Goal: Task Accomplishment & Management: Manage account settings

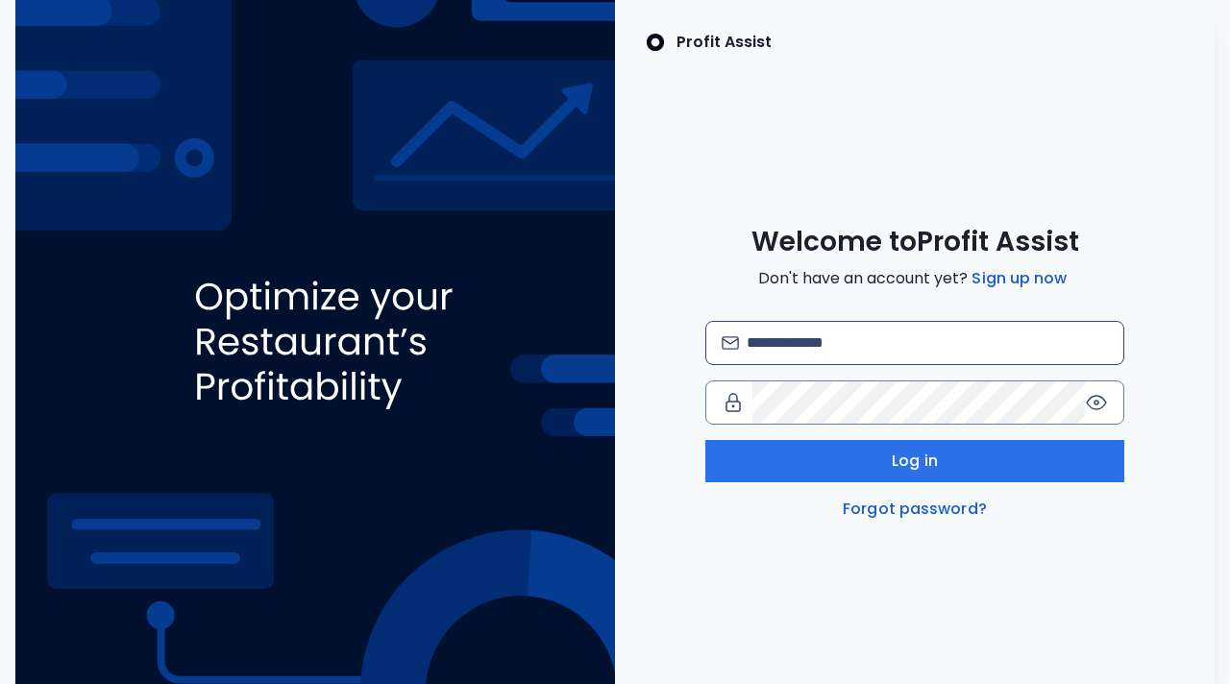
click at [828, 337] on input "email" at bounding box center [927, 343] width 361 height 42
click at [938, 341] on input "**********" at bounding box center [927, 343] width 361 height 42
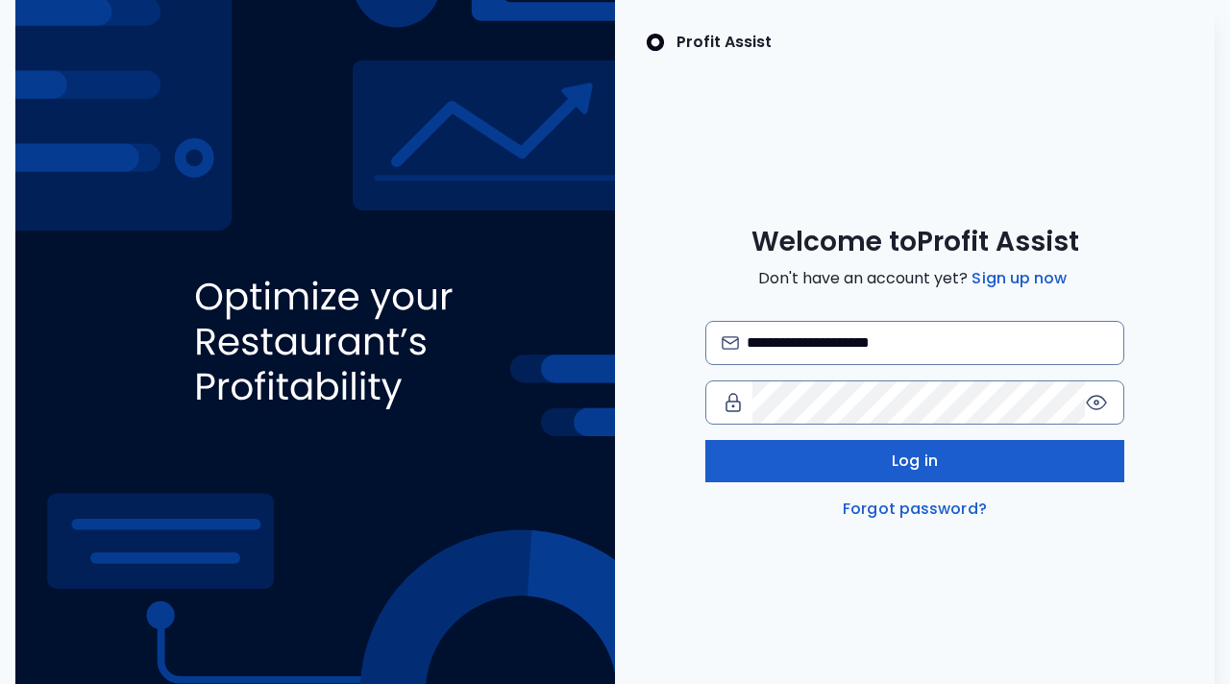
click at [942, 442] on button "Log in" at bounding box center [915, 461] width 420 height 42
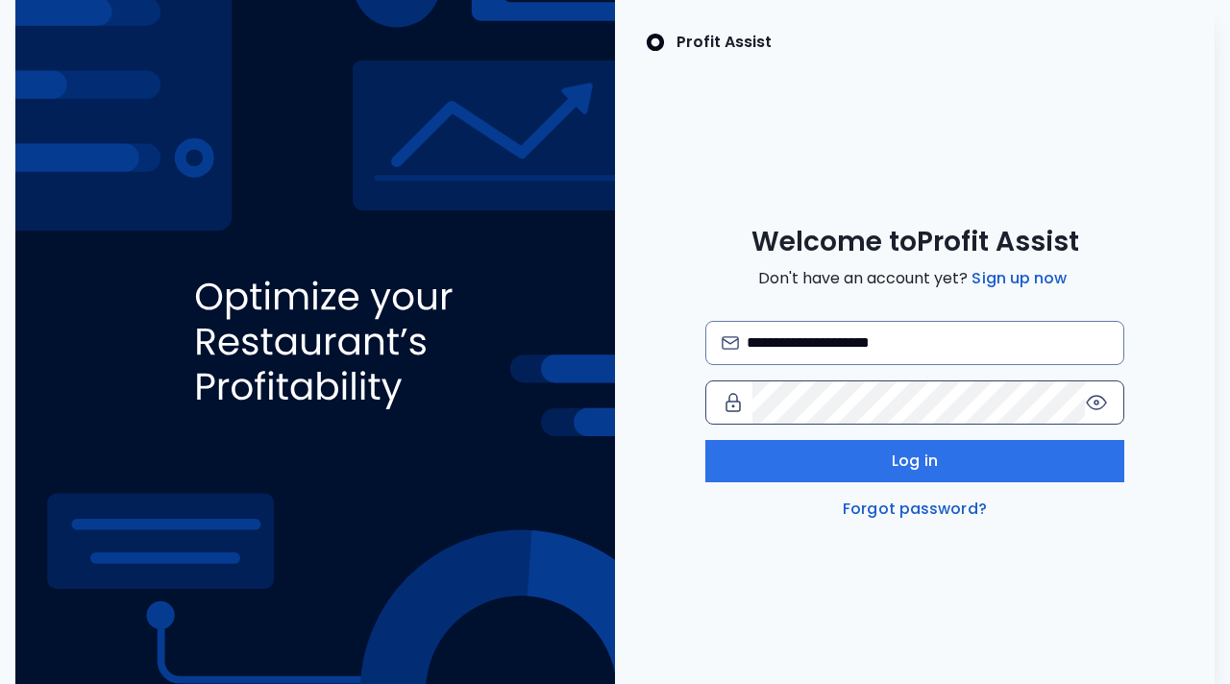
click at [1100, 405] on icon at bounding box center [1096, 402] width 23 height 23
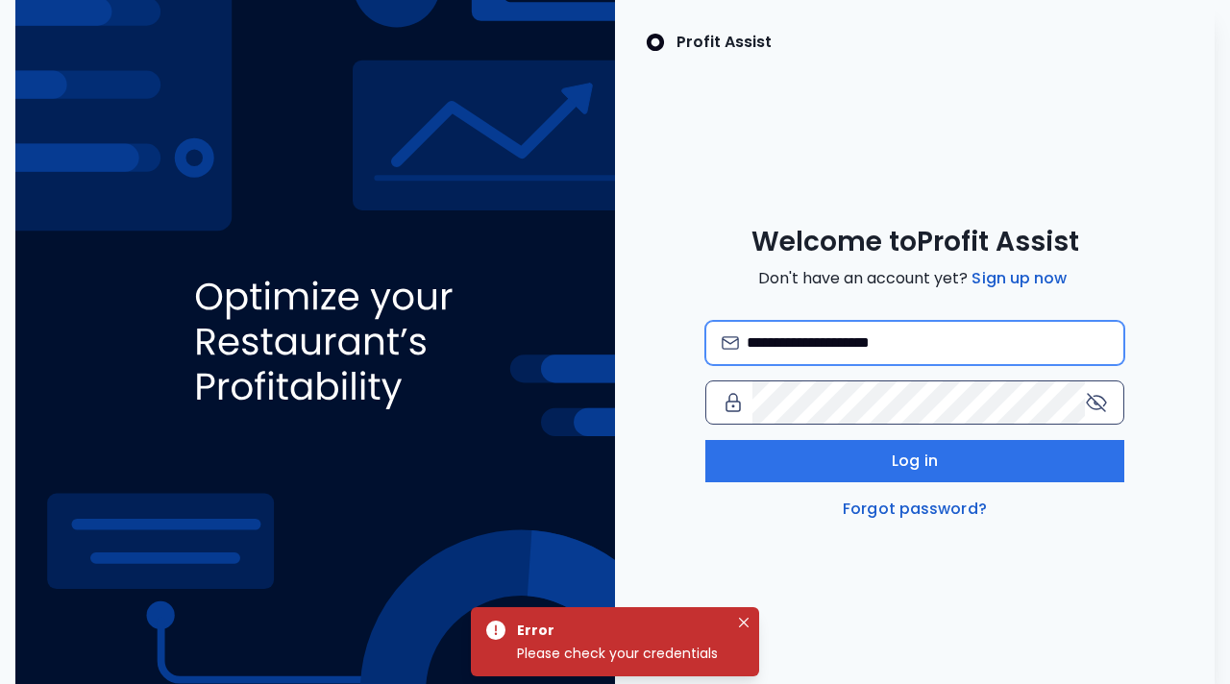
click at [780, 351] on input "**********" at bounding box center [927, 343] width 361 height 42
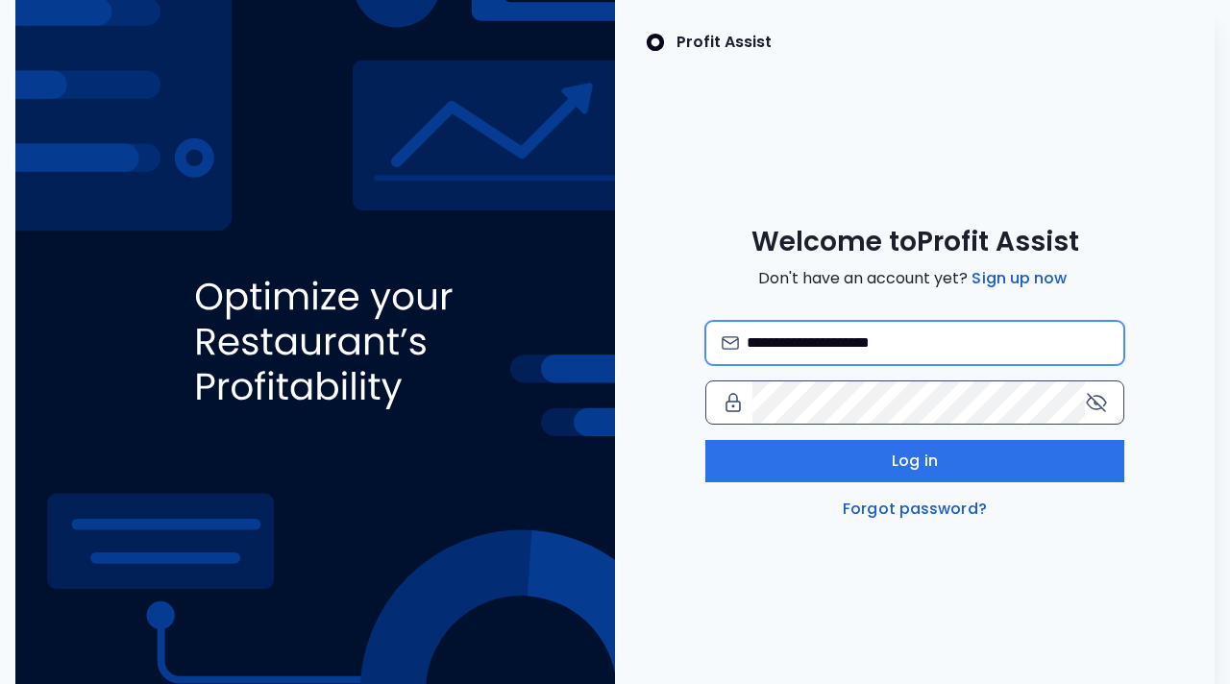
type input "**********"
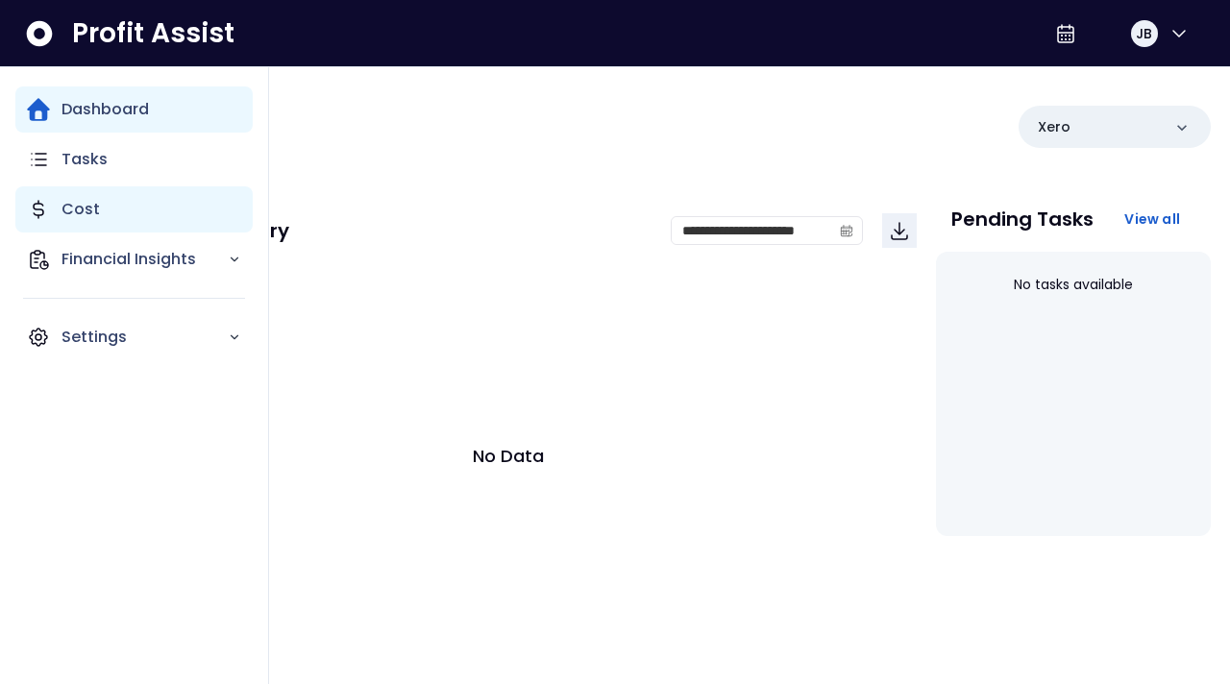
click at [73, 210] on p "Cost" at bounding box center [81, 209] width 38 height 23
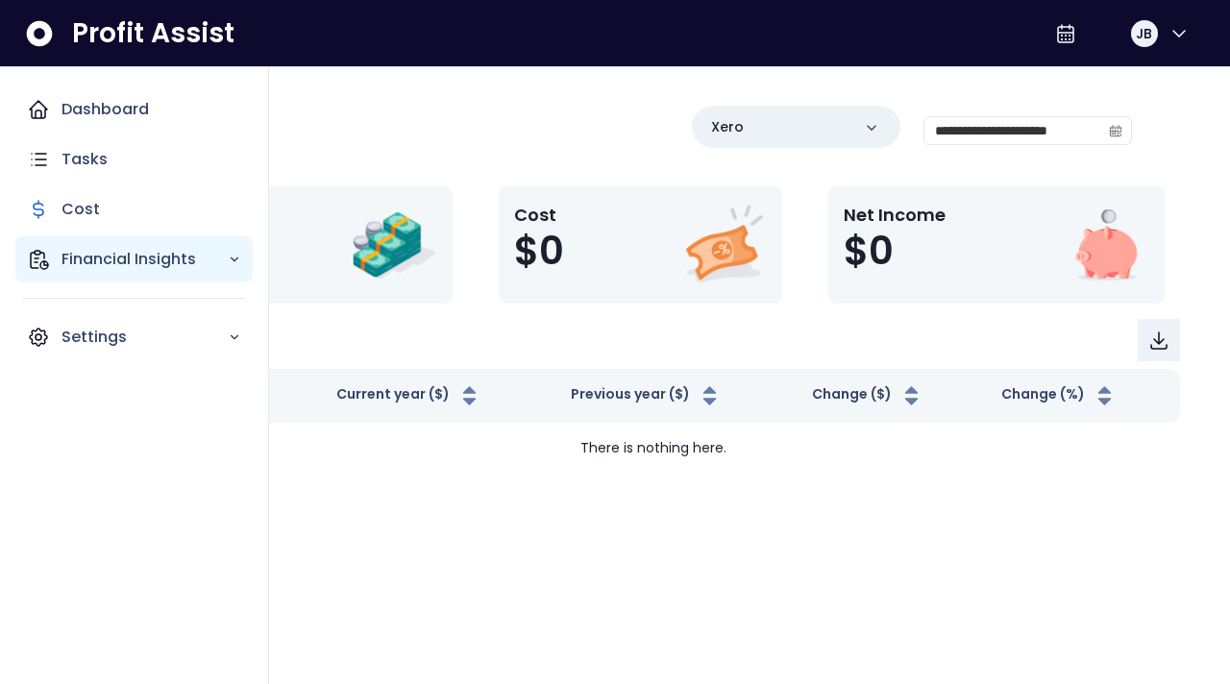
click at [98, 266] on p "Financial Insights" at bounding box center [145, 259] width 166 height 23
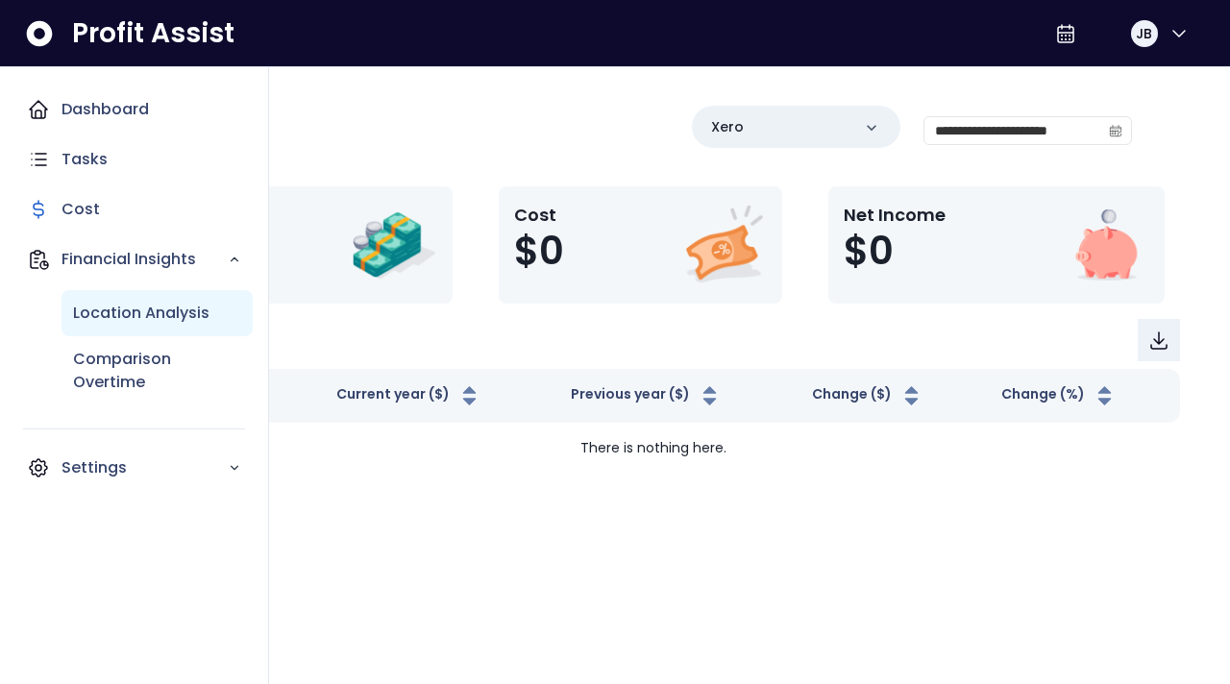
click at [128, 320] on p "Location Analysis" at bounding box center [141, 313] width 136 height 23
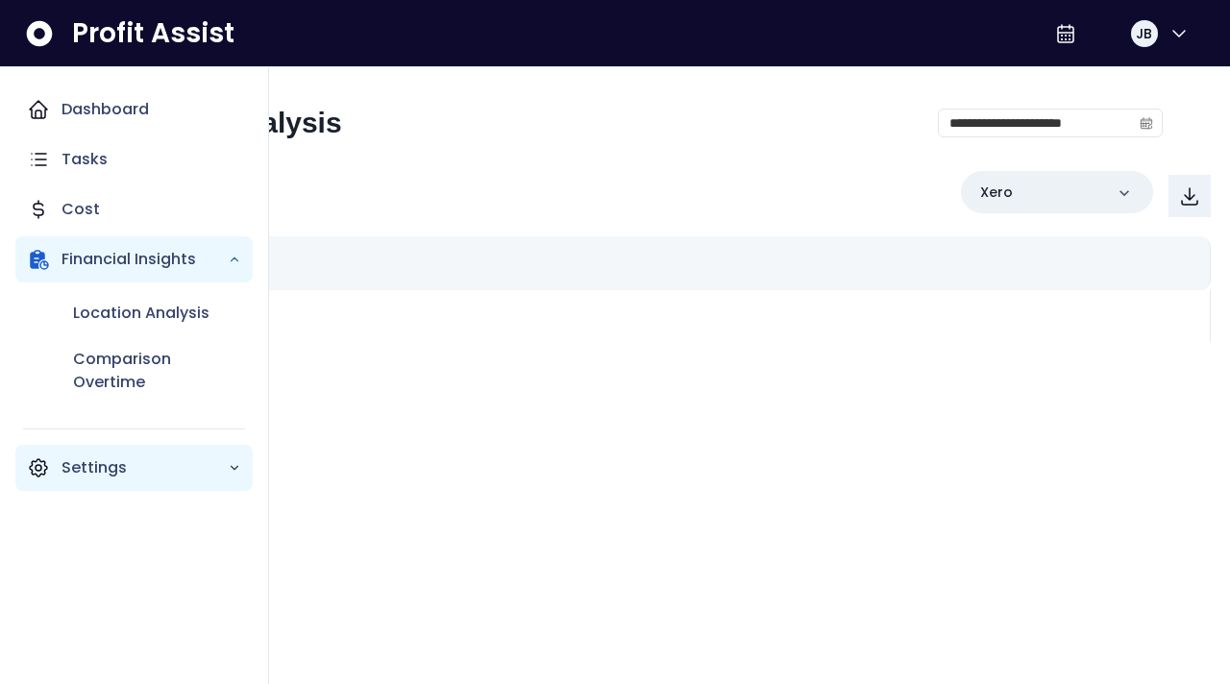
click at [71, 487] on div "Settings" at bounding box center [133, 468] width 237 height 46
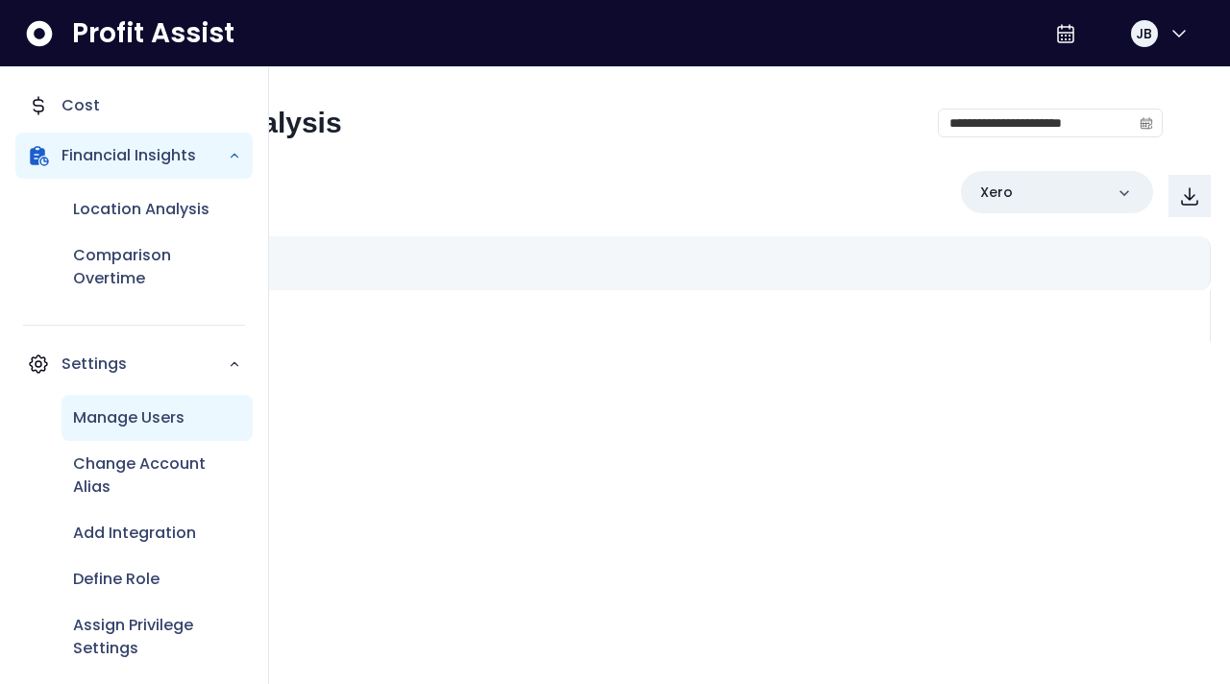
scroll to position [164, 0]
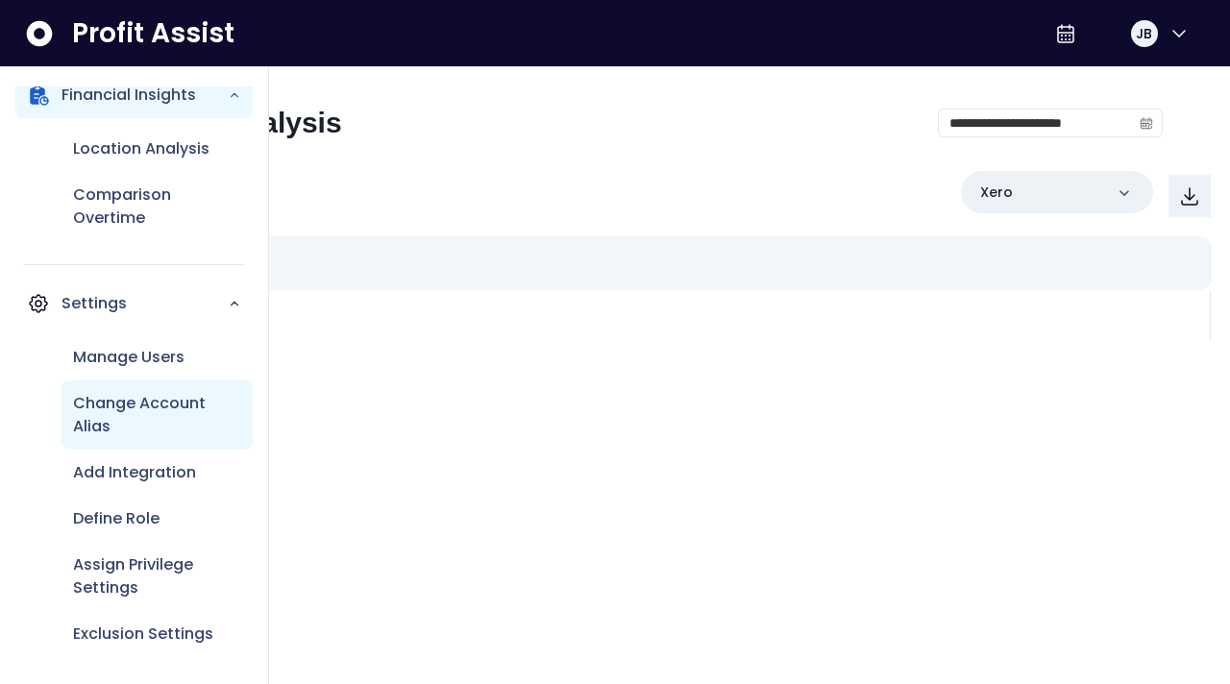
click at [154, 415] on p "Change Account Alias" at bounding box center [157, 415] width 168 height 46
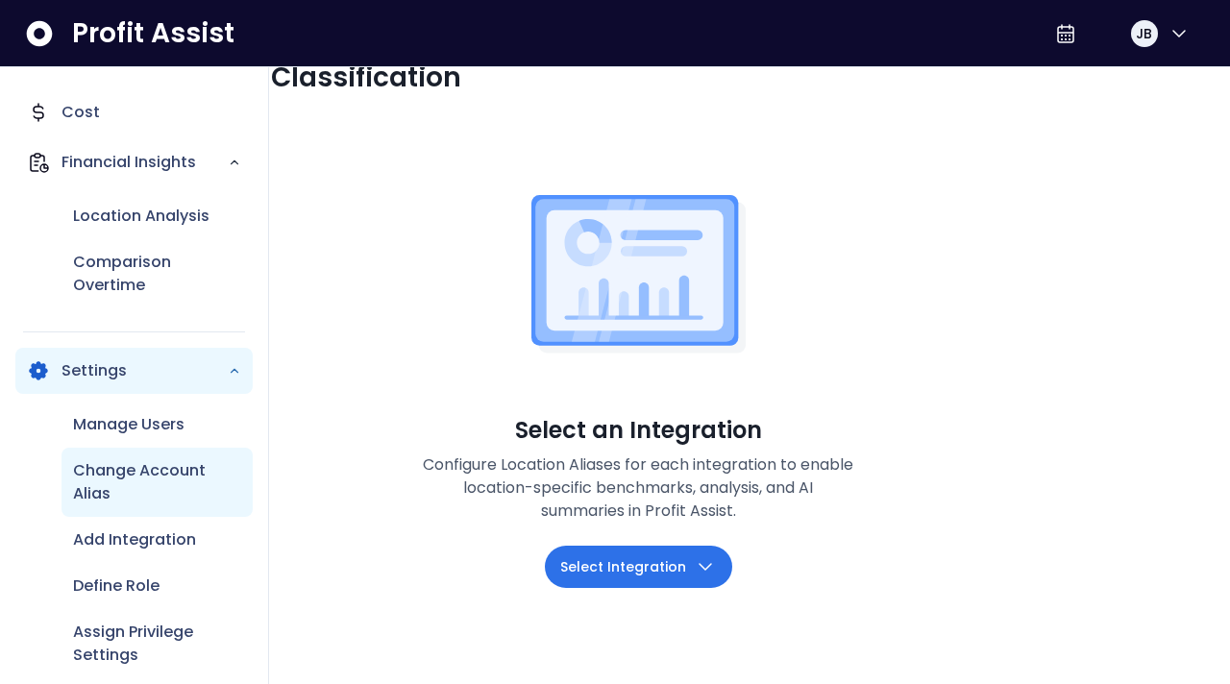
scroll to position [164, 0]
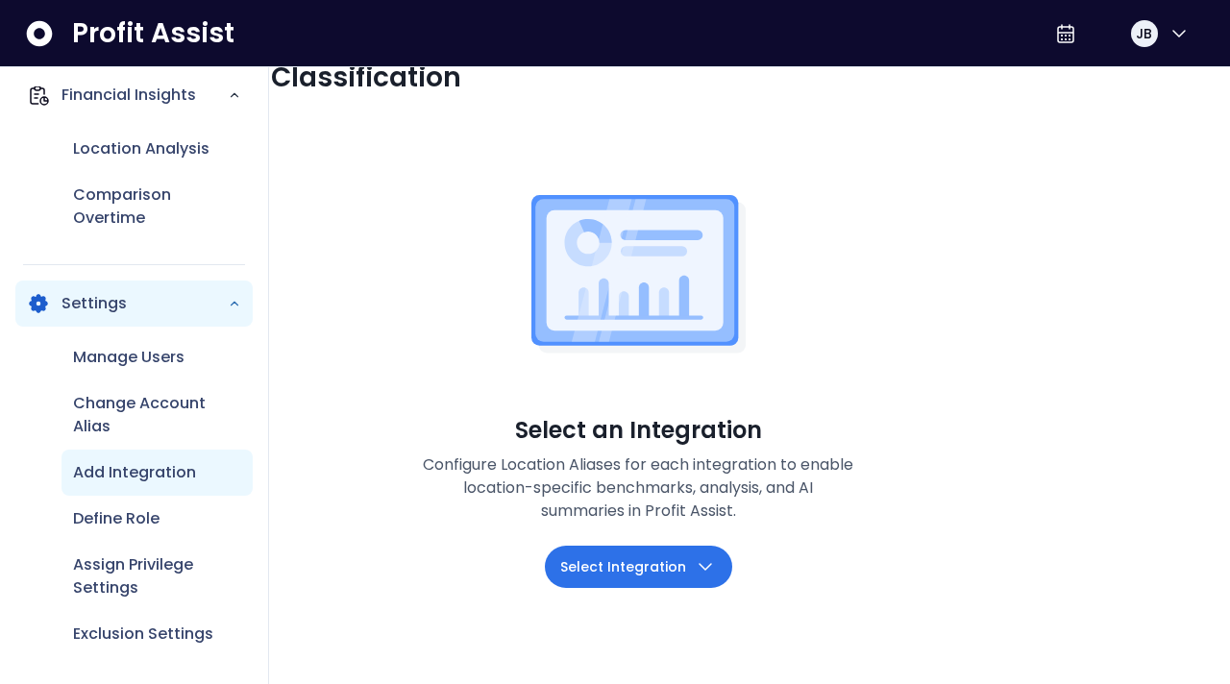
click at [140, 477] on p "Add Integration" at bounding box center [134, 472] width 123 height 23
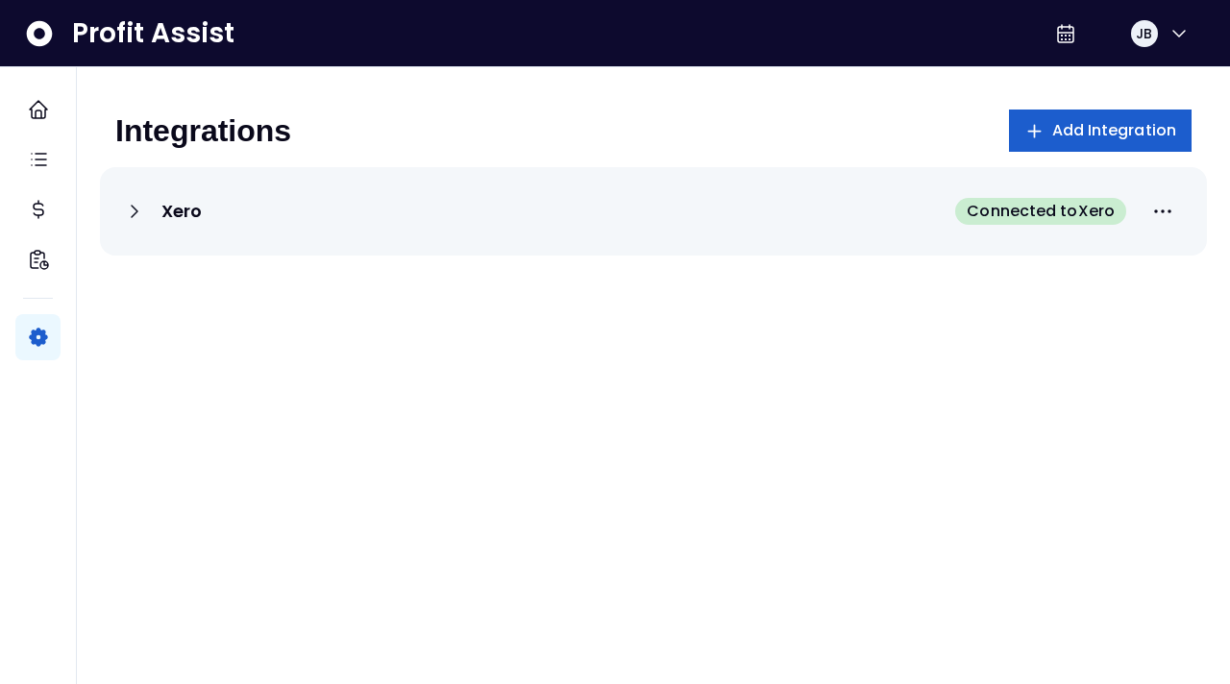
click at [1138, 121] on span "Add Integration" at bounding box center [1114, 130] width 125 height 23
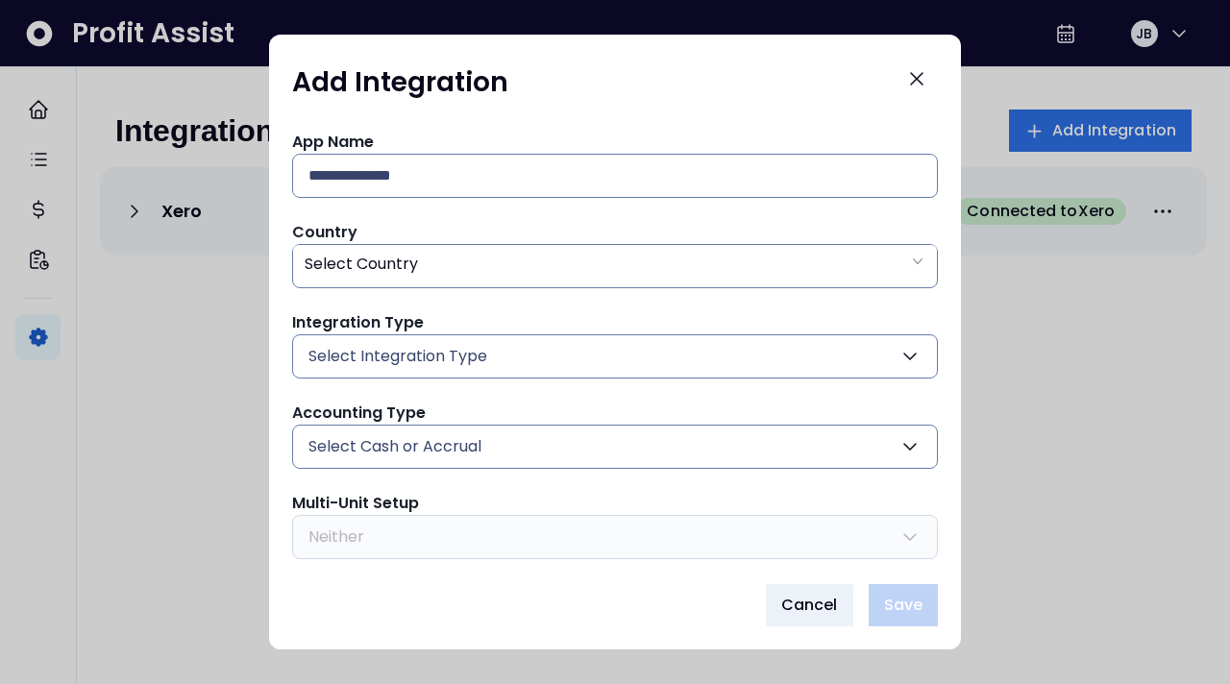
scroll to position [57, 0]
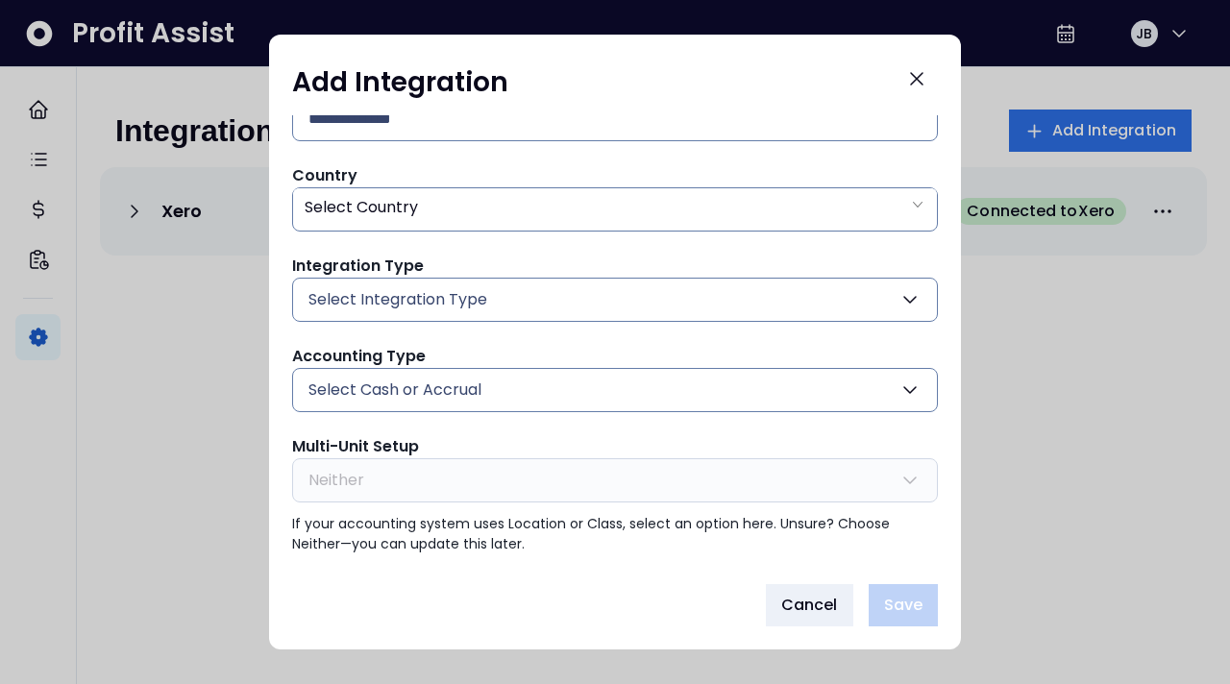
click at [432, 299] on span "Select Integration Type" at bounding box center [398, 299] width 179 height 23
click at [475, 249] on div "App Name Country Select Country Integration Type Select Integration Type Quickb…" at bounding box center [615, 314] width 646 height 481
click at [445, 386] on span "Select Cash or Accrual" at bounding box center [395, 390] width 173 height 23
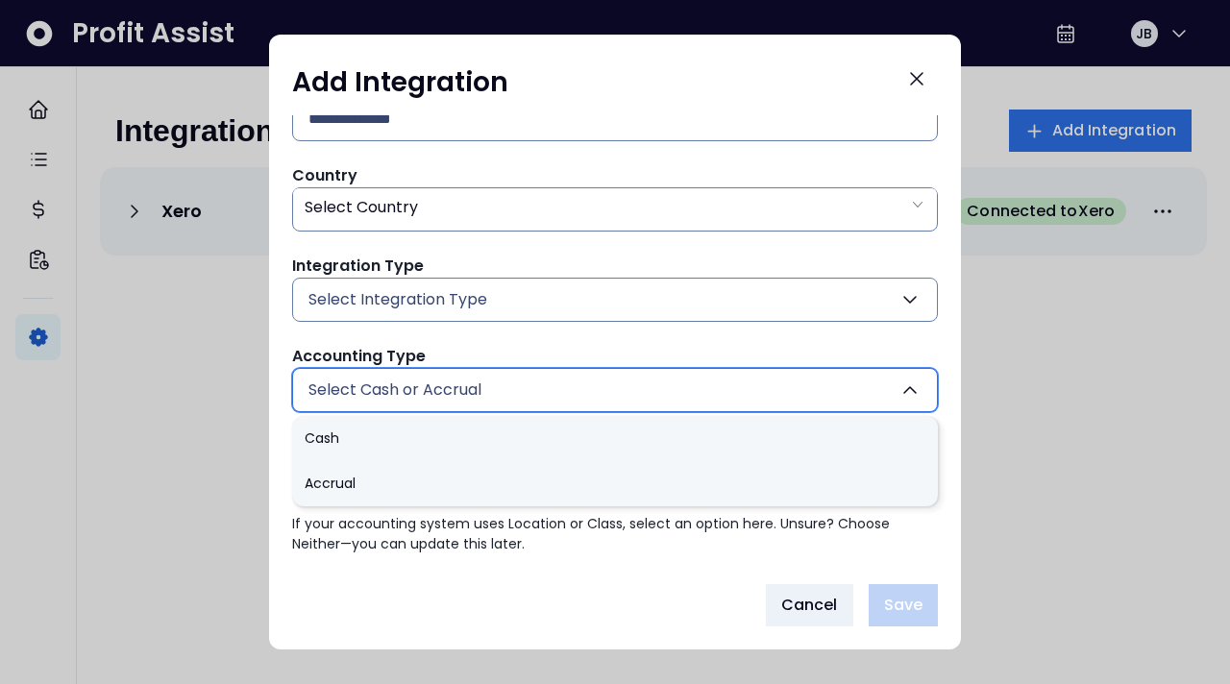
click at [445, 386] on span "Select Cash or Accrual" at bounding box center [395, 390] width 173 height 23
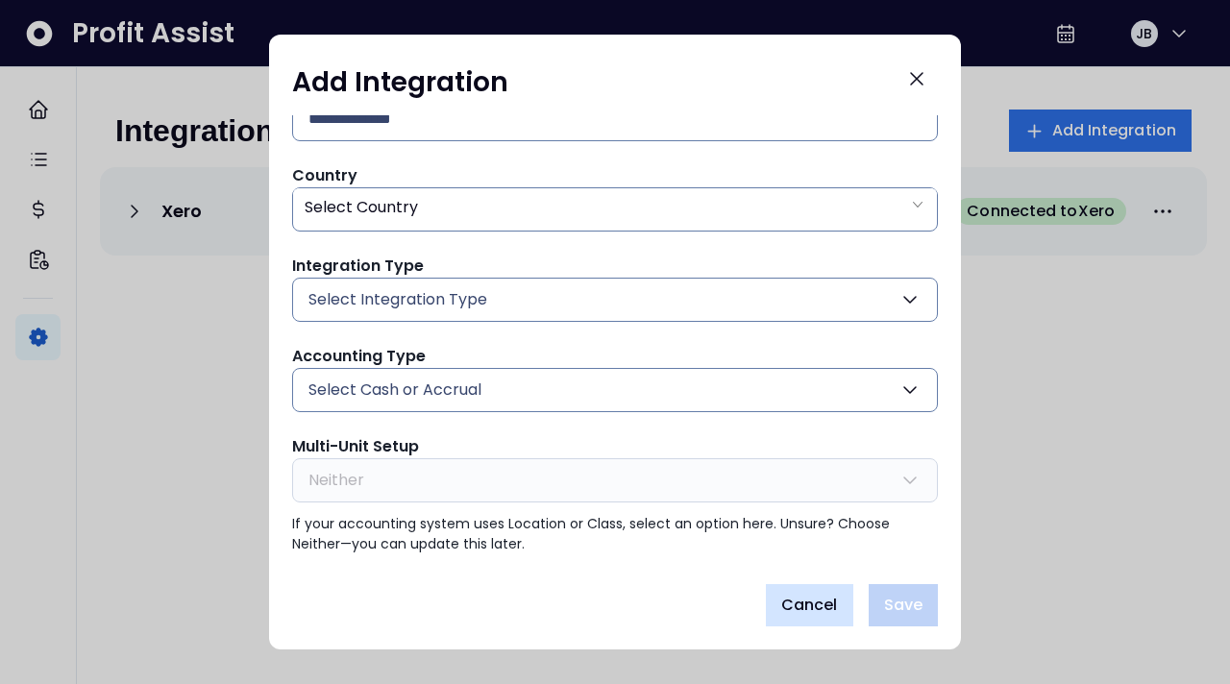
click at [786, 596] on span "Cancel" at bounding box center [809, 605] width 57 height 23
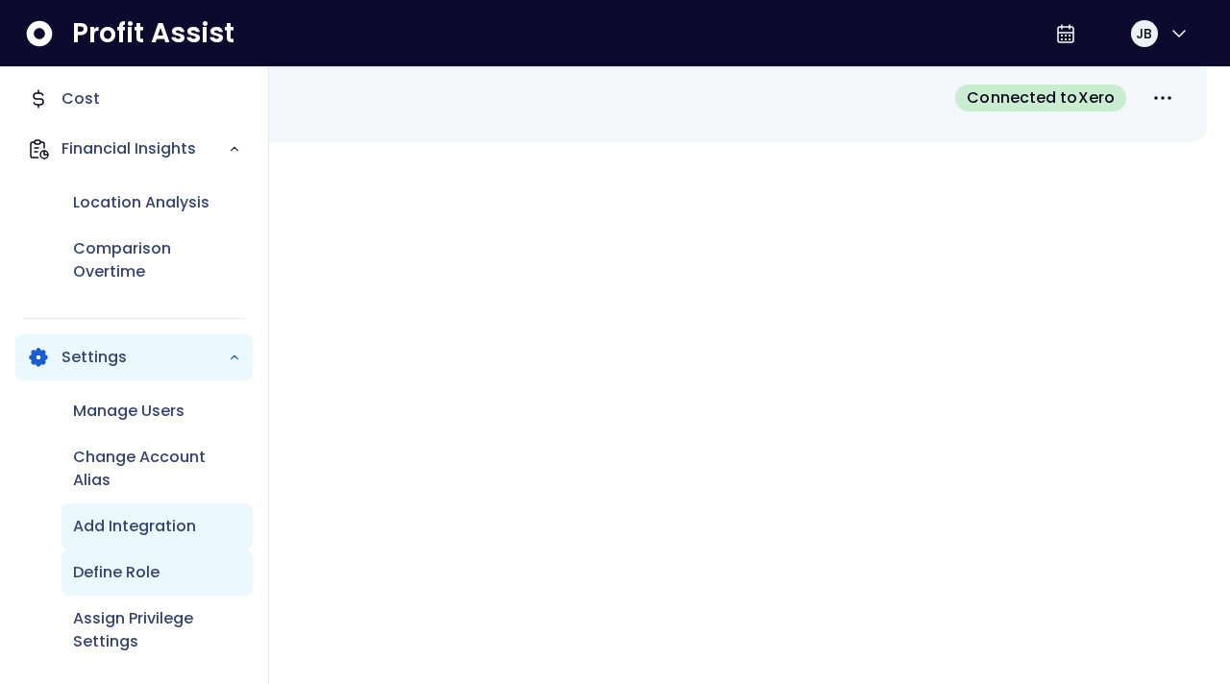
scroll to position [164, 0]
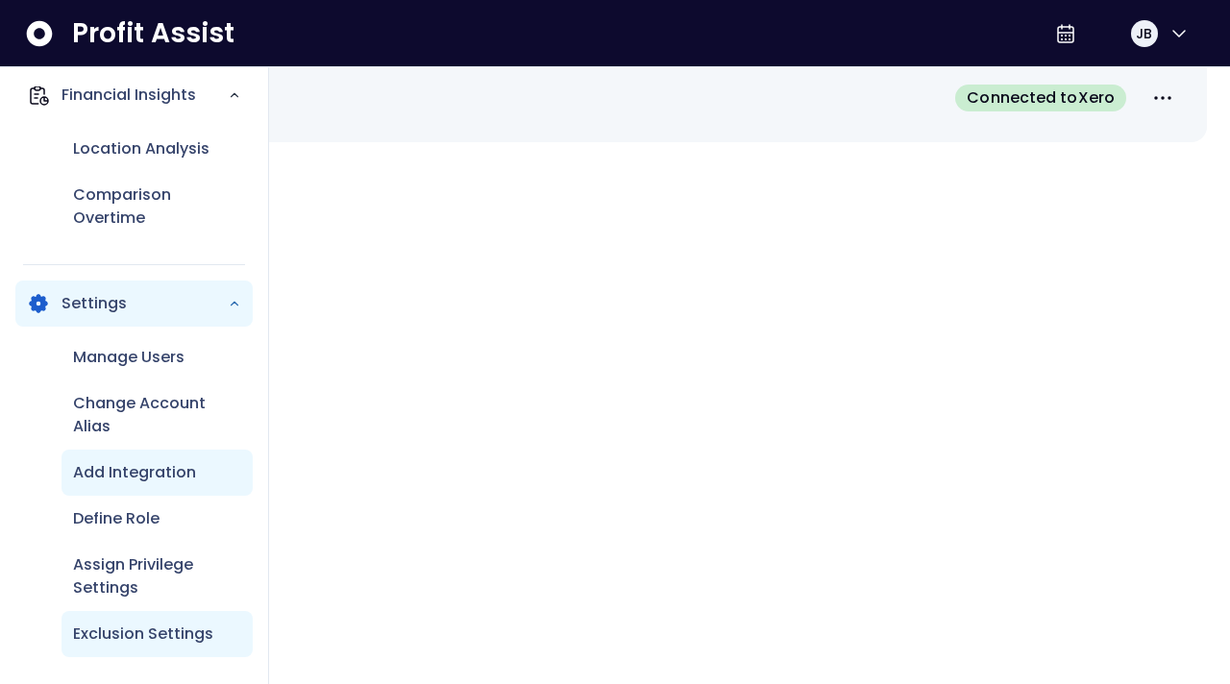
click at [132, 624] on p "Exclusion Settings" at bounding box center [143, 634] width 140 height 23
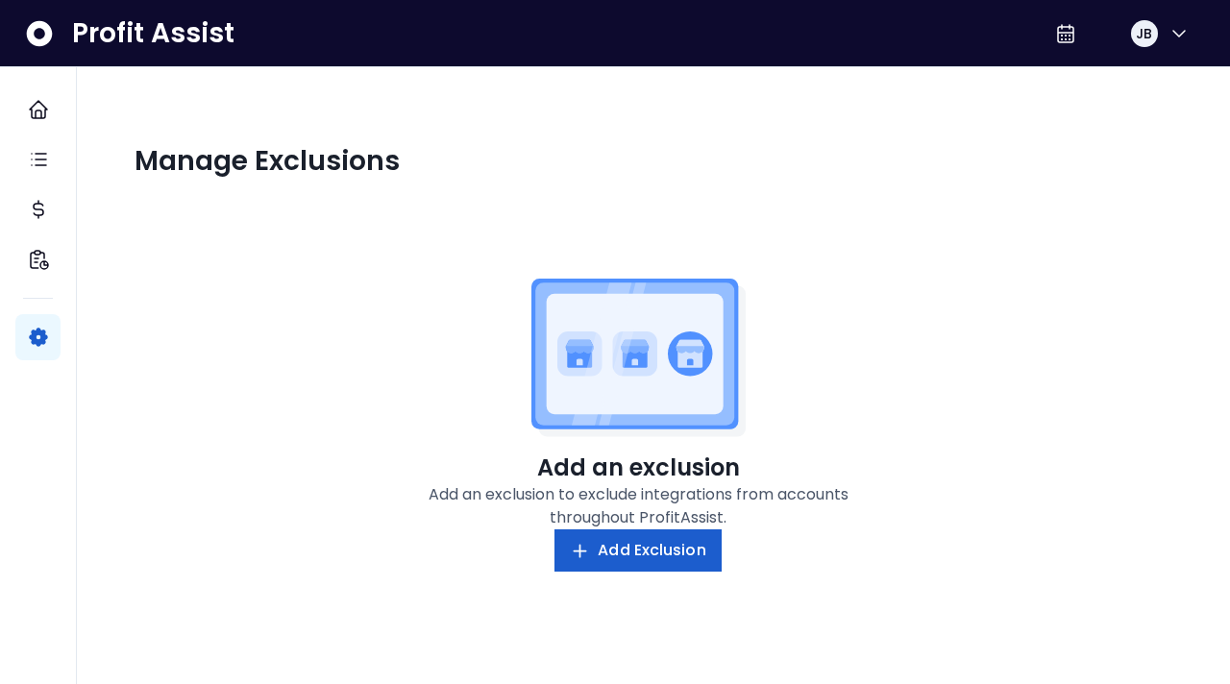
click at [598, 562] on button "Add Exclusion" at bounding box center [638, 551] width 166 height 42
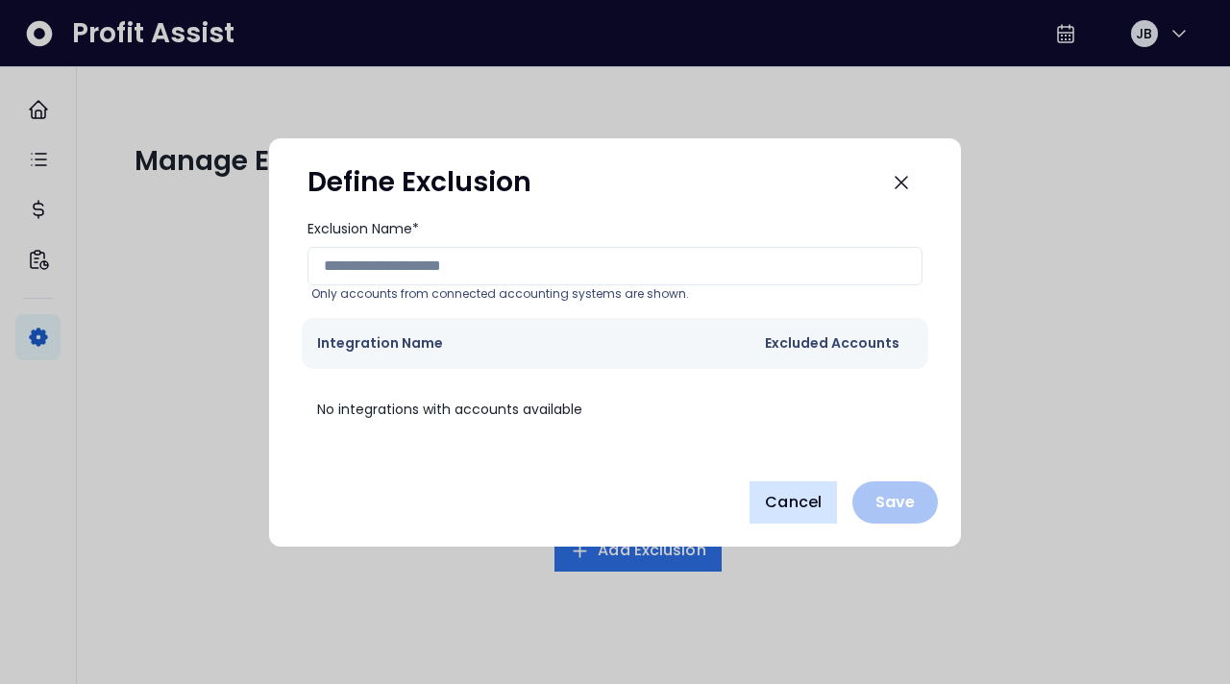
click at [811, 491] on span "Cancel" at bounding box center [793, 502] width 57 height 23
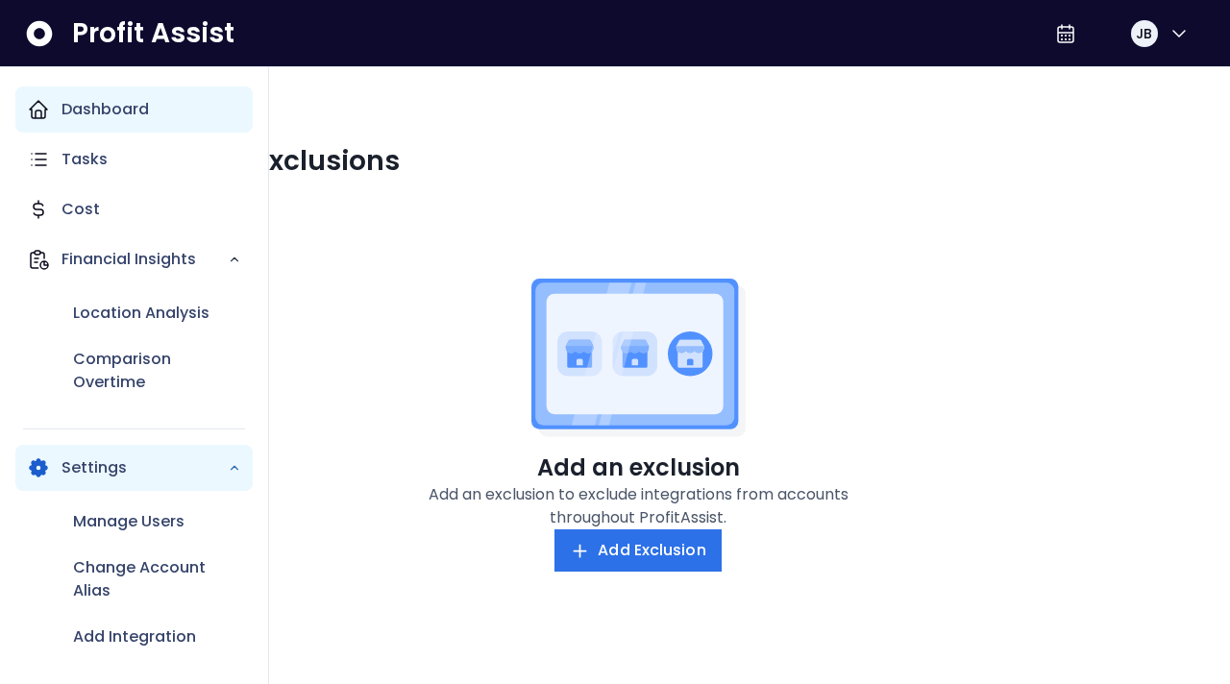
click at [94, 110] on p "Dashboard" at bounding box center [105, 109] width 87 height 23
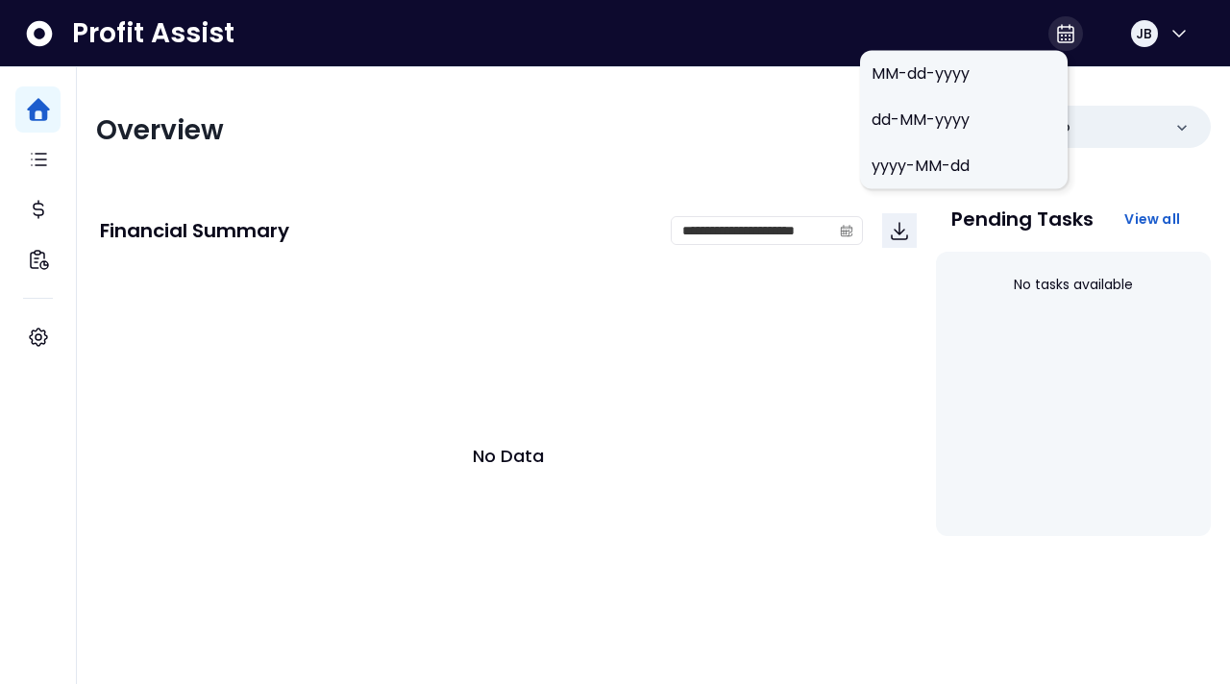
click at [1054, 31] on icon at bounding box center [1065, 33] width 23 height 23
click at [954, 81] on span "MM-dd-yyyy" at bounding box center [964, 73] width 185 height 23
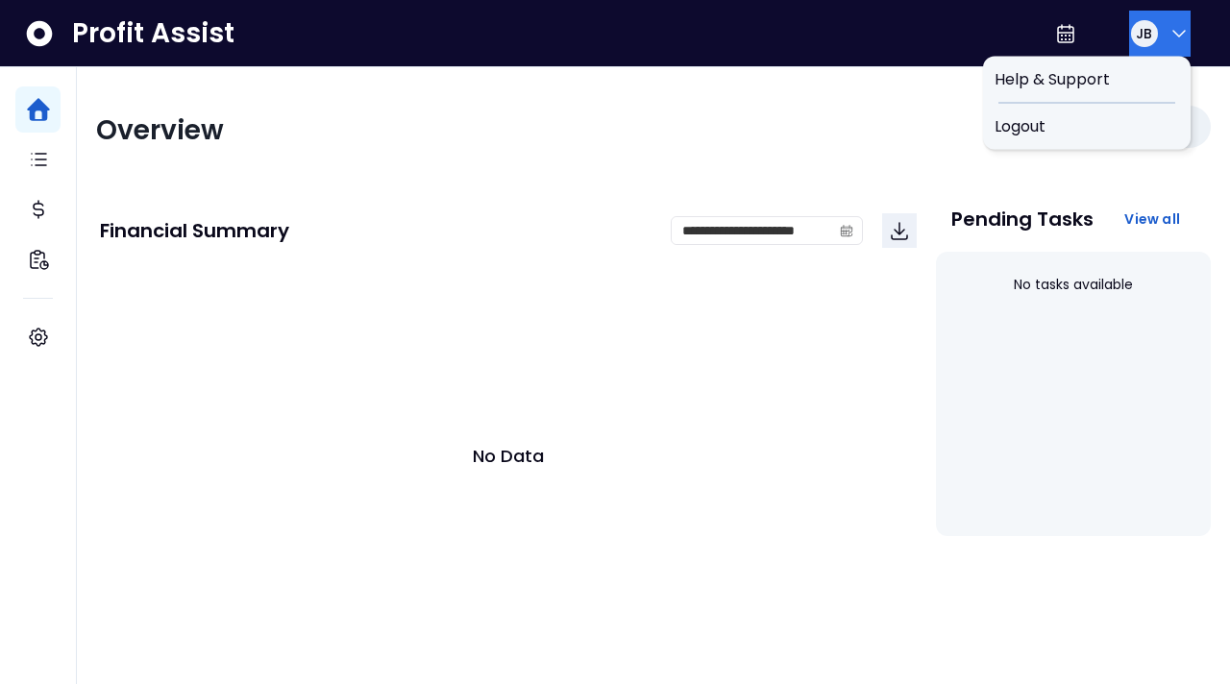
click at [1183, 37] on button "JB" at bounding box center [1160, 34] width 62 height 46
click at [1056, 70] on span "Help & Support" at bounding box center [1087, 79] width 185 height 23
